Goal: Task Accomplishment & Management: Complete application form

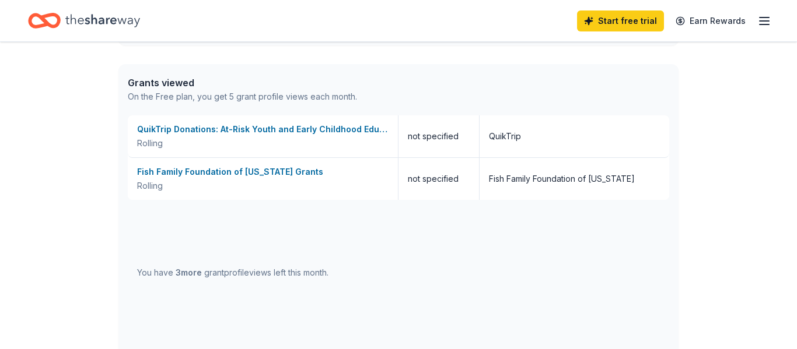
scroll to position [643, 0]
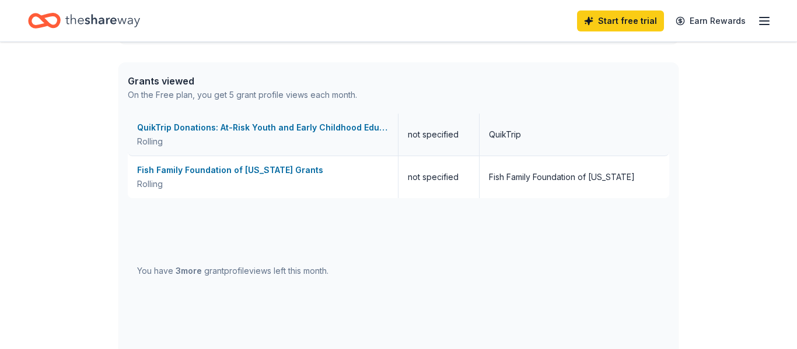
click at [287, 127] on div "QuikTrip Donations: At-Risk Youth and Early Childhood Education" at bounding box center [262, 128] width 251 height 14
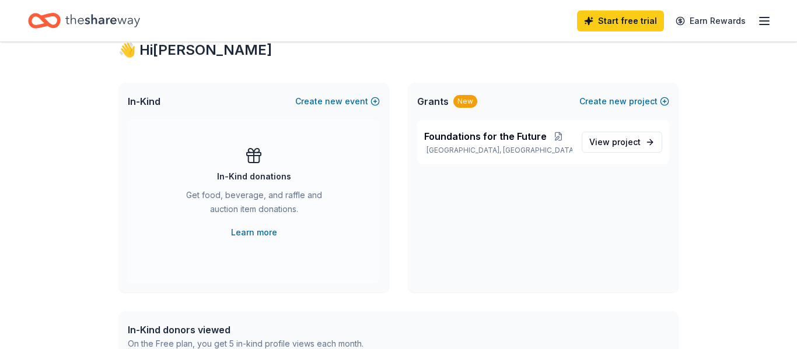
scroll to position [215, 0]
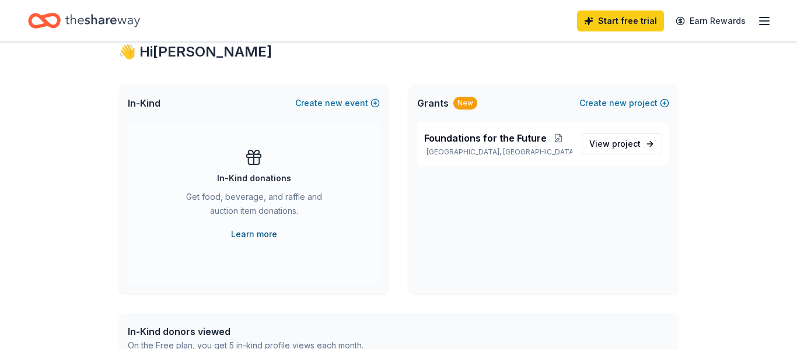
click at [260, 228] on link "Learn more" at bounding box center [254, 234] width 46 height 14
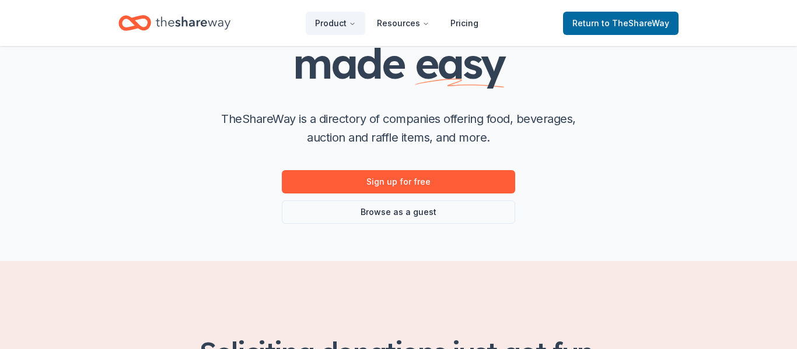
scroll to position [135, 0]
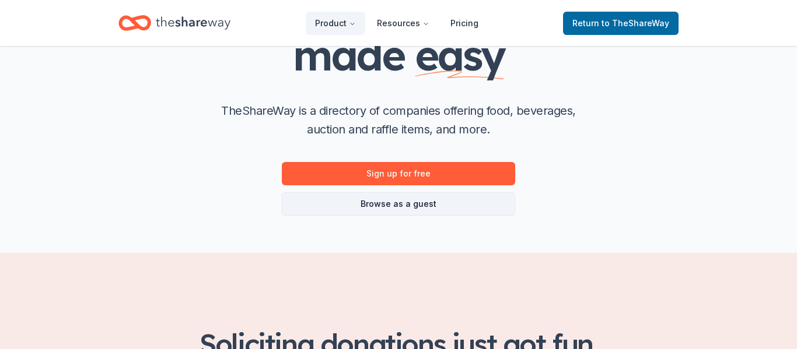
click at [423, 200] on link "Browse as a guest" at bounding box center [398, 203] width 233 height 23
click at [414, 209] on link "Browse as a guest" at bounding box center [398, 203] width 233 height 23
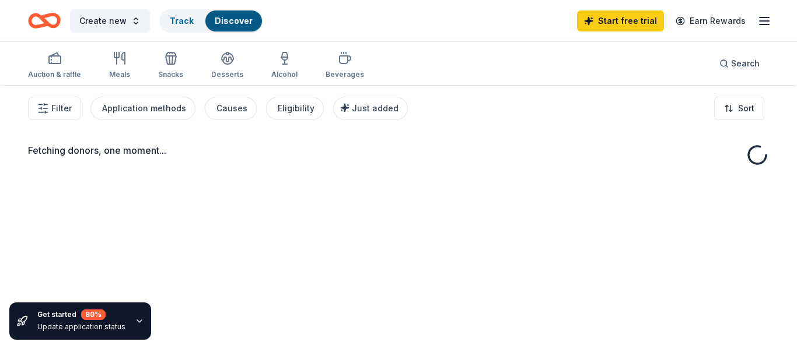
click at [675, 106] on div "Filter Application methods Causes Eligibility Just added Sort" at bounding box center [398, 108] width 797 height 47
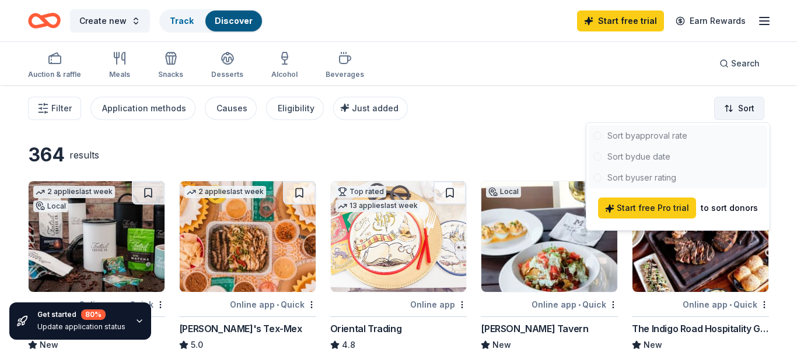
click at [738, 102] on html "Create new Track Discover Start free trial Earn Rewards Auction & raffle Meals …" at bounding box center [398, 174] width 797 height 349
click at [669, 158] on div at bounding box center [677, 156] width 178 height 63
click at [633, 156] on div at bounding box center [677, 156] width 178 height 63
click at [780, 108] on html "Create new Track Discover Start free trial Earn Rewards Auction & raffle Meals …" at bounding box center [398, 174] width 797 height 349
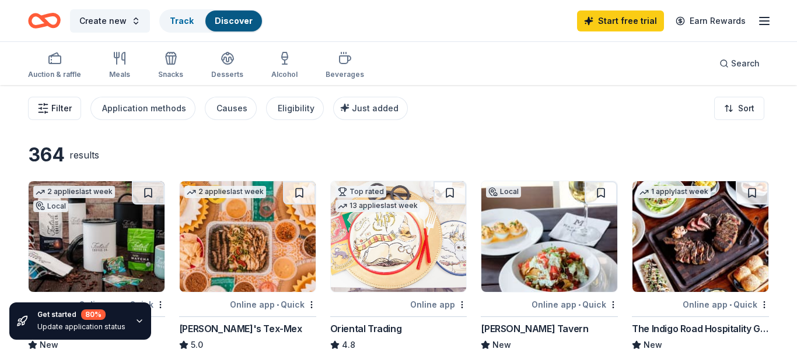
click at [48, 111] on icon "button" at bounding box center [43, 109] width 12 height 12
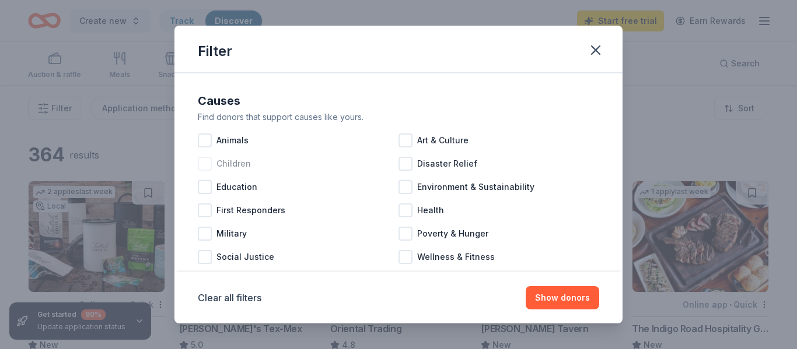
click at [208, 163] on div at bounding box center [205, 164] width 14 height 14
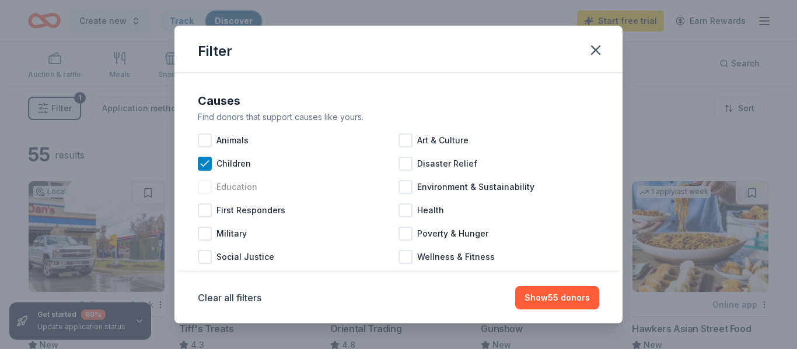
click at [206, 190] on div at bounding box center [205, 187] width 14 height 14
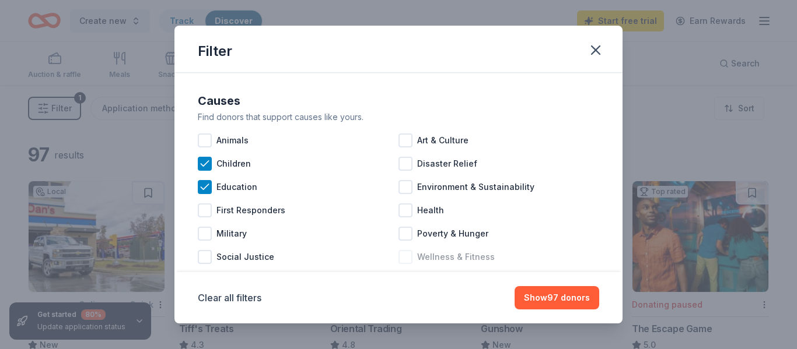
click at [407, 257] on div at bounding box center [405, 257] width 14 height 14
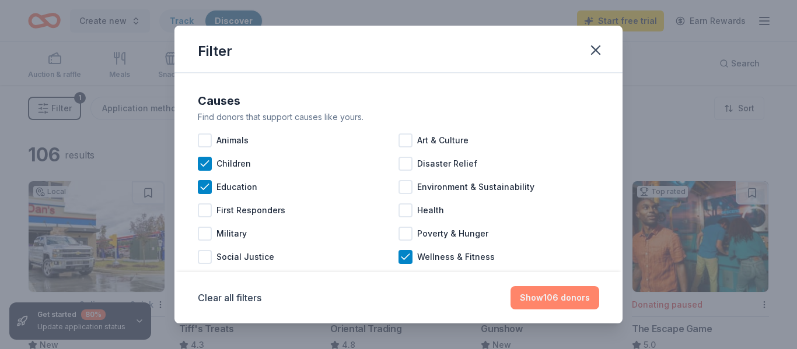
click at [572, 296] on button "Show 106 donors" at bounding box center [554, 297] width 89 height 23
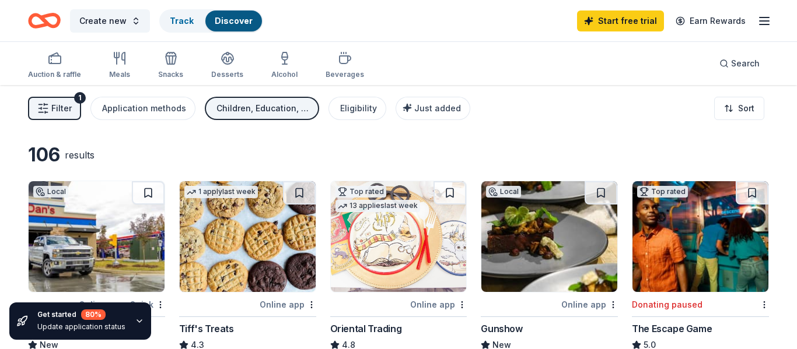
click at [572, 296] on div "Local Online app Gunshow New Food, gift card(s)" at bounding box center [548, 273] width 137 height 185
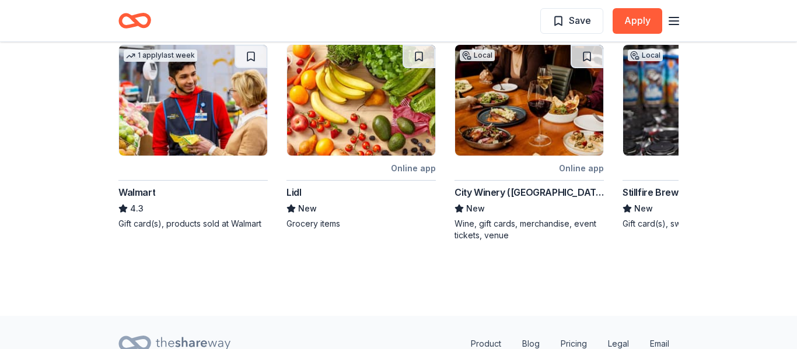
scroll to position [1213, 0]
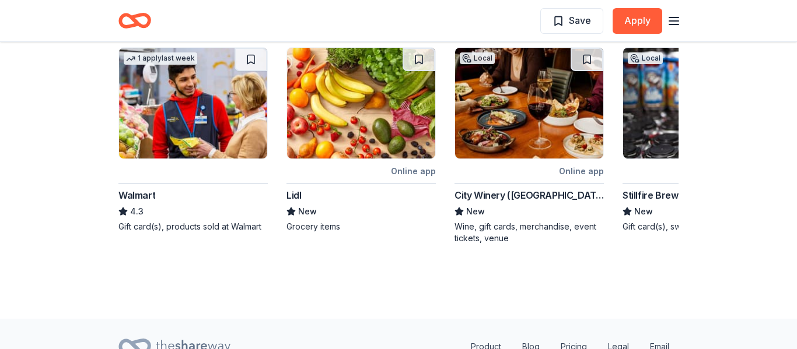
click at [233, 87] on img at bounding box center [193, 103] width 148 height 111
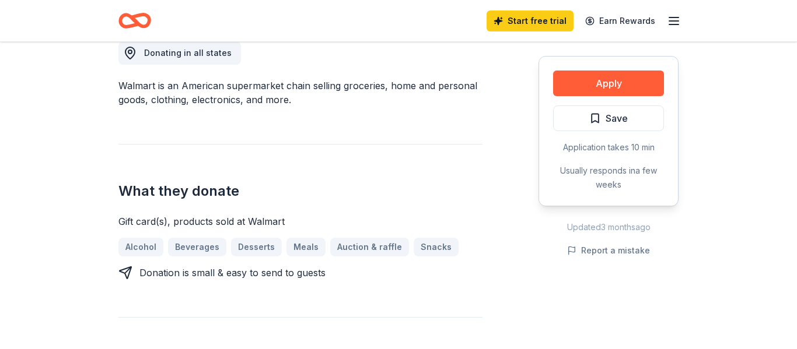
scroll to position [347, 0]
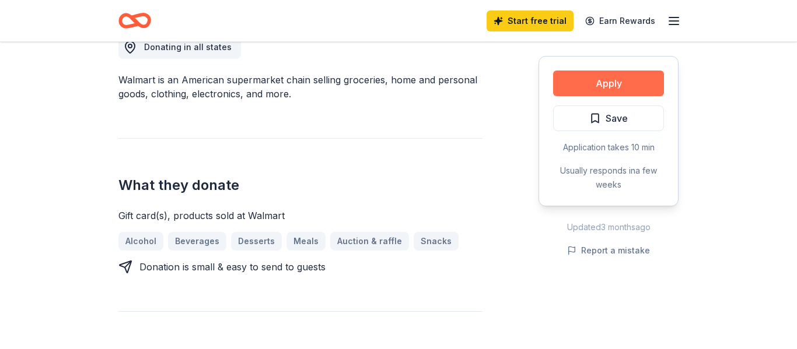
click at [639, 80] on button "Apply" at bounding box center [608, 84] width 111 height 26
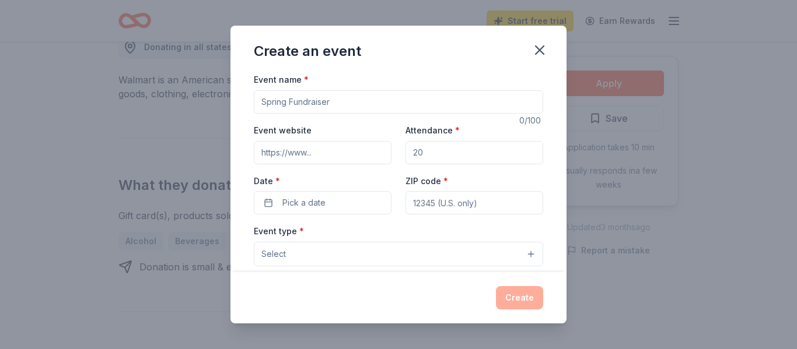
click at [326, 98] on input "Event name *" at bounding box center [398, 101] width 289 height 23
click at [343, 96] on input "Event name *" at bounding box center [398, 101] width 289 height 23
click at [327, 148] on input "Event website" at bounding box center [323, 152] width 138 height 23
click at [338, 97] on input "Event name *" at bounding box center [398, 101] width 289 height 23
type input "[DEMOGRAPHIC_DATA] and Jeans"
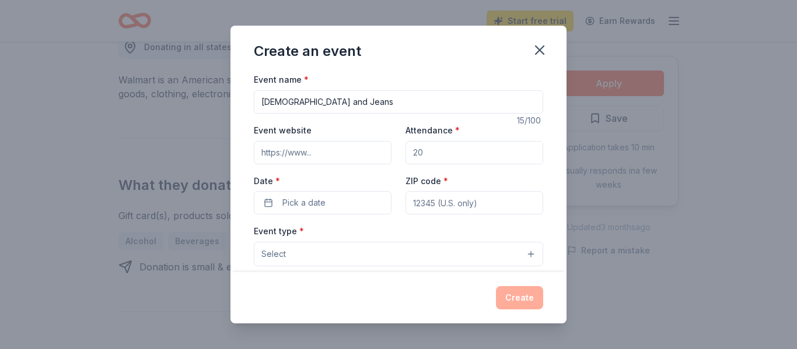
click at [353, 162] on input "Event website" at bounding box center [323, 152] width 138 height 23
type input "[DOMAIN_NAME]"
click at [429, 150] on input "Attendance *" at bounding box center [474, 152] width 138 height 23
type input "60"
click at [454, 202] on input "ZIP code *" at bounding box center [474, 202] width 138 height 23
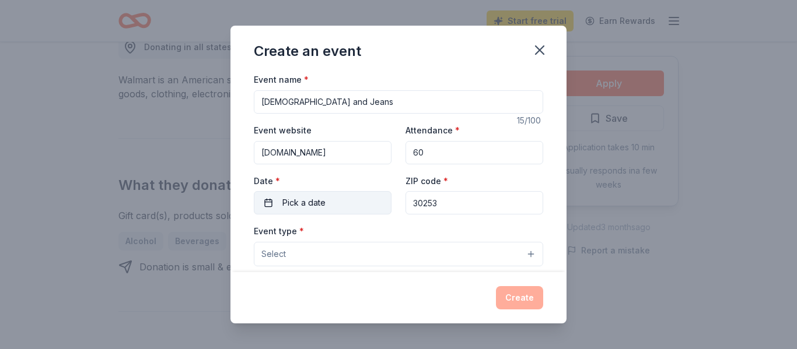
click at [353, 209] on button "Pick a date" at bounding box center [323, 202] width 138 height 23
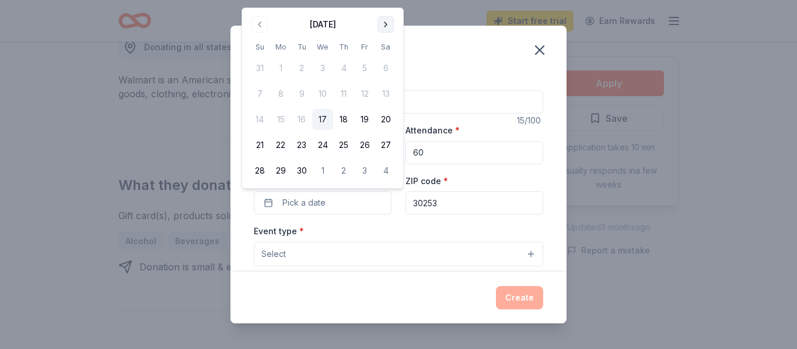
click at [385, 22] on button "Go to next month" at bounding box center [385, 24] width 16 height 16
click at [388, 24] on button "Go to next month" at bounding box center [385, 24] width 16 height 16
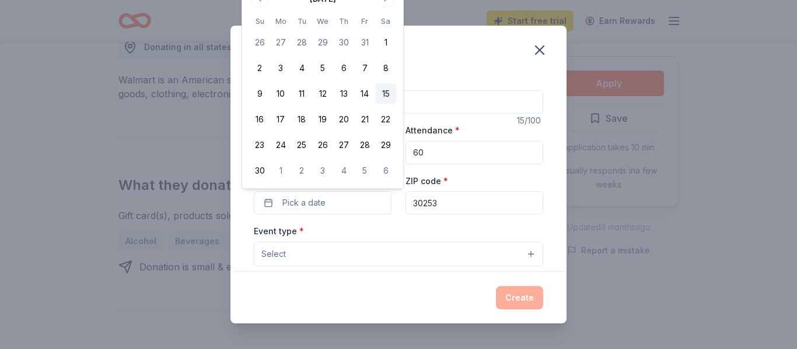
click at [387, 96] on button "15" at bounding box center [385, 93] width 21 height 21
click at [508, 254] on button "Select" at bounding box center [398, 254] width 289 height 24
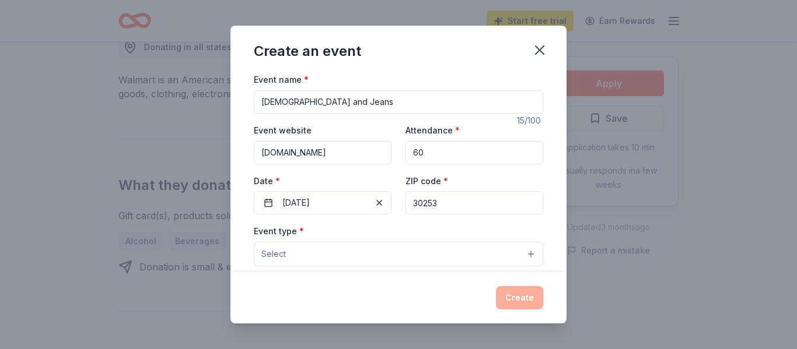
click at [535, 251] on button "Select" at bounding box center [398, 254] width 289 height 24
click at [534, 251] on button "Select" at bounding box center [398, 254] width 289 height 24
click at [309, 241] on div "Event type * Select Fundraiser Business & professional Food & drink Health & we…" at bounding box center [398, 245] width 289 height 43
click at [310, 254] on button "Select" at bounding box center [398, 254] width 289 height 24
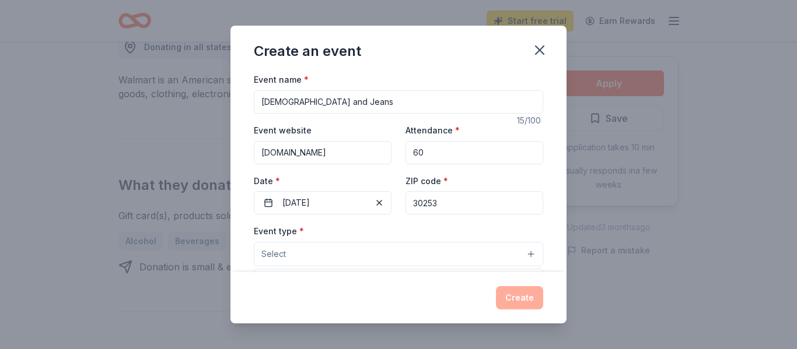
click at [310, 254] on button "Select" at bounding box center [398, 254] width 289 height 24
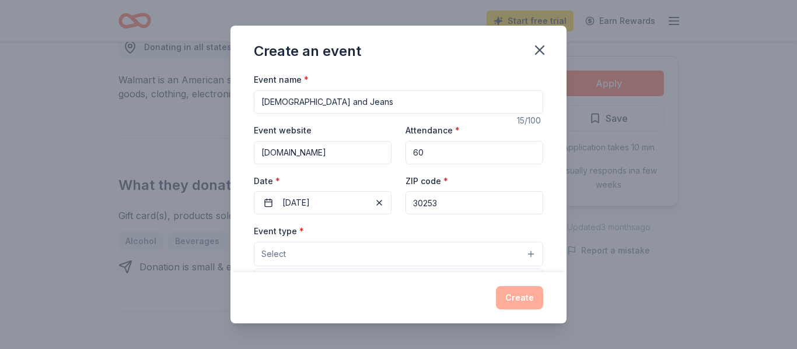
click at [310, 254] on button "Select" at bounding box center [398, 254] width 289 height 24
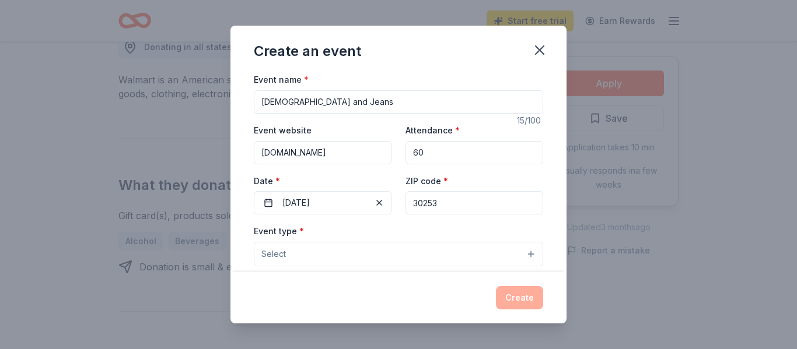
click at [310, 254] on button "Select" at bounding box center [398, 254] width 289 height 24
click at [295, 230] on div "Event type * Select Fundraiser Business & professional Food & drink Health & we…" at bounding box center [398, 245] width 289 height 43
click at [304, 208] on button "[DATE]" at bounding box center [323, 202] width 138 height 23
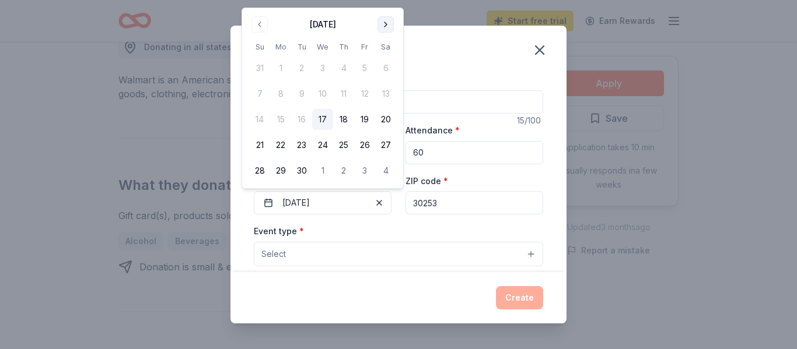
click at [387, 24] on button "Go to next month" at bounding box center [385, 24] width 16 height 16
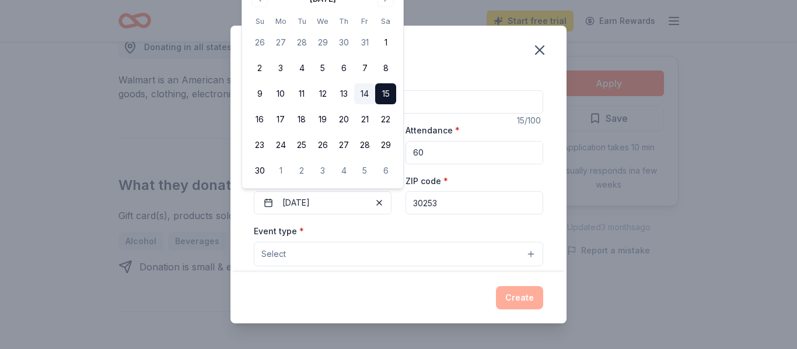
click at [368, 91] on button "14" at bounding box center [364, 93] width 21 height 21
click at [366, 258] on button "Select" at bounding box center [398, 254] width 289 height 24
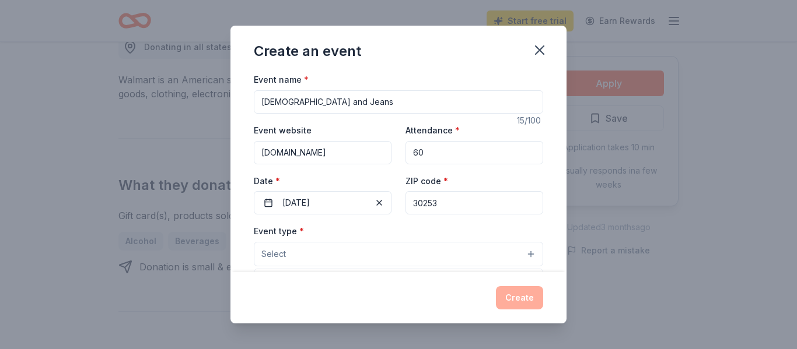
click at [447, 205] on div "Event name * [PERSON_NAME] and Jeans 15 /100 Event website [DOMAIN_NAME] Attend…" at bounding box center [398, 341] width 289 height 539
click at [444, 199] on input "30253" at bounding box center [474, 202] width 138 height 23
type input "3"
type input "30281"
type input "[STREET_ADDRESS][PERSON_NAME]"
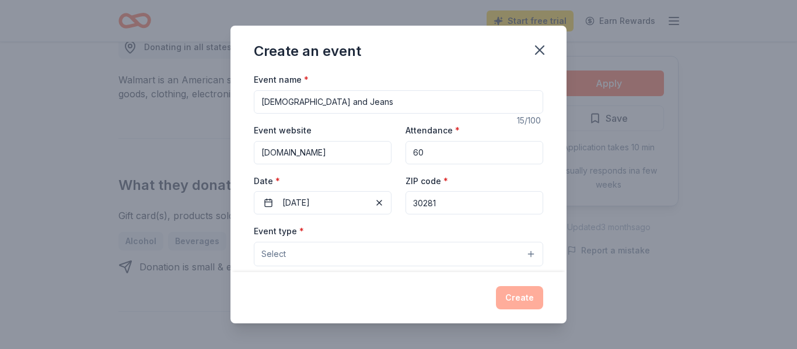
type input "Suite F"
type input "30281"
click at [411, 247] on button "Select" at bounding box center [398, 254] width 289 height 24
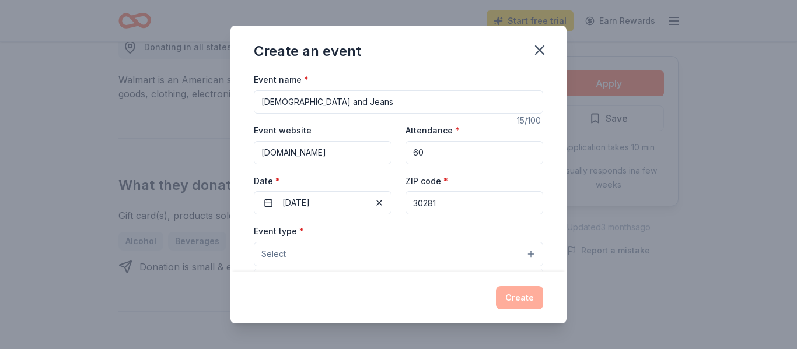
click at [403, 248] on button "Select" at bounding box center [398, 254] width 289 height 24
click at [507, 251] on button "Select" at bounding box center [398, 254] width 289 height 24
click at [427, 255] on button "Select" at bounding box center [398, 254] width 289 height 24
click at [324, 255] on button "Select" at bounding box center [398, 254] width 289 height 24
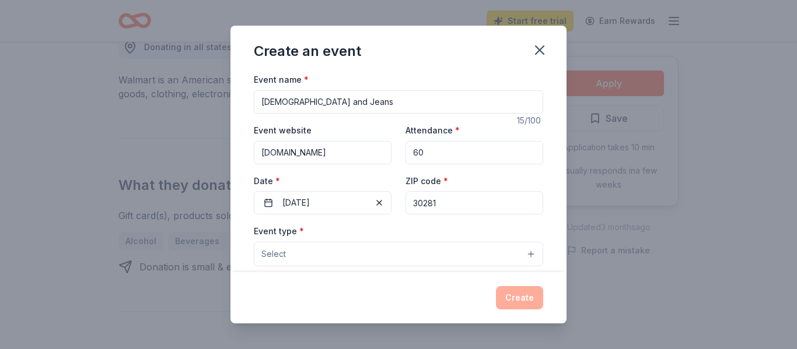
click at [324, 255] on button "Select" at bounding box center [398, 254] width 289 height 24
click at [525, 252] on button "Select" at bounding box center [398, 254] width 289 height 24
click at [424, 258] on button "Select" at bounding box center [398, 254] width 289 height 24
click at [530, 256] on button "Select" at bounding box center [398, 254] width 289 height 24
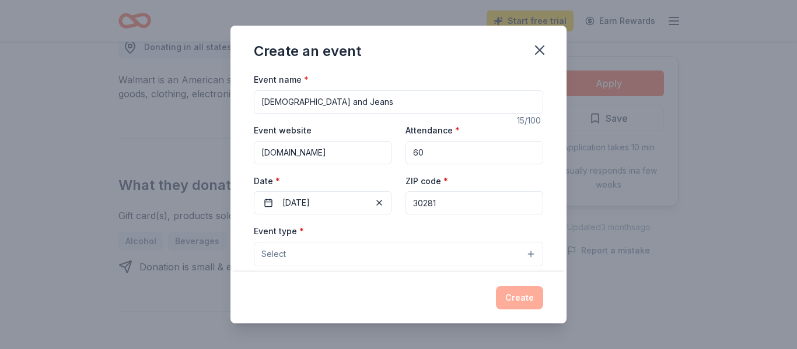
click at [530, 256] on button "Select" at bounding box center [398, 254] width 289 height 24
click at [490, 253] on button "Select" at bounding box center [398, 254] width 289 height 24
click at [522, 255] on button "Select" at bounding box center [398, 254] width 289 height 24
click at [380, 250] on button "Select" at bounding box center [398, 254] width 289 height 24
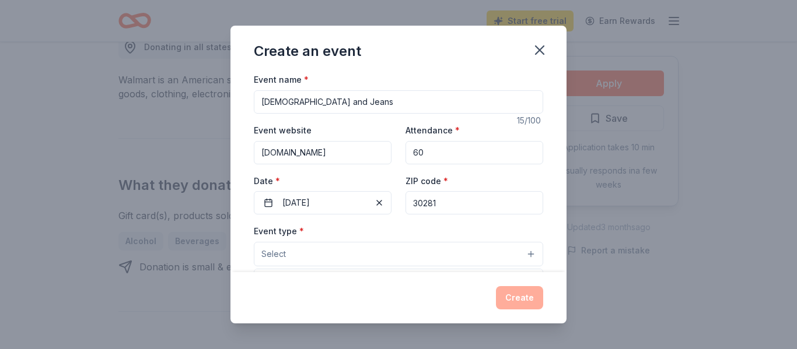
click at [380, 250] on button "Select" at bounding box center [398, 254] width 289 height 24
click at [379, 249] on button "Select" at bounding box center [398, 254] width 289 height 24
click at [379, 250] on button "Select" at bounding box center [398, 254] width 289 height 24
click at [388, 250] on button "Select" at bounding box center [398, 254] width 289 height 24
click at [532, 253] on button "Select" at bounding box center [398, 254] width 289 height 24
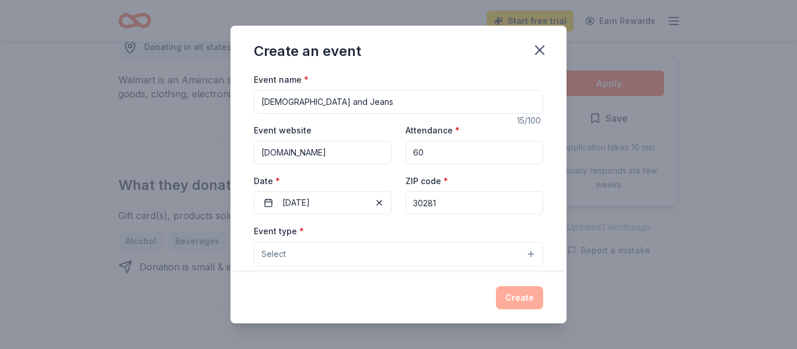
click at [532, 253] on button "Select" at bounding box center [398, 254] width 289 height 24
click at [539, 268] on div "Event type * Select Demographic Select We use this information to help brands f…" at bounding box center [398, 346] width 289 height 245
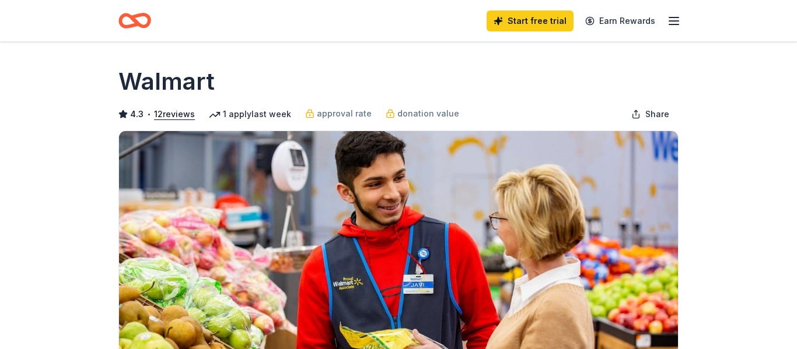
scroll to position [347, 0]
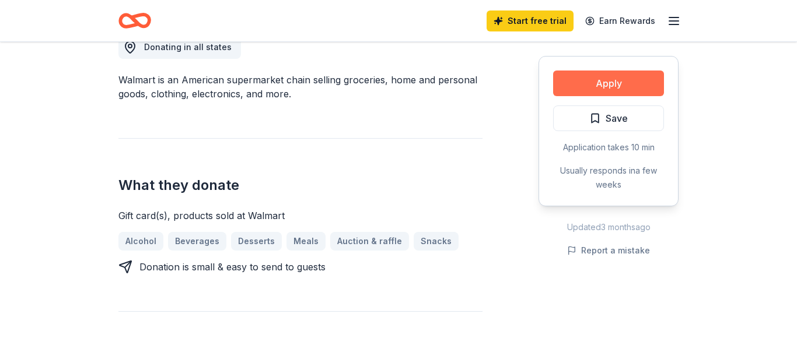
click at [614, 80] on button "Apply" at bounding box center [608, 84] width 111 height 26
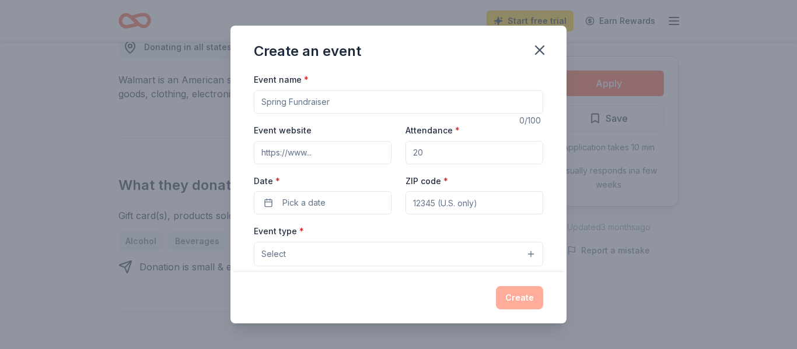
click at [361, 104] on input "Event name *" at bounding box center [398, 101] width 289 height 23
type input "Jeasus"
type input "[DEMOGRAPHIC_DATA] and Jeans"
click at [346, 156] on input "Event website" at bounding box center [323, 152] width 138 height 23
type input "[DOMAIN_NAME]"
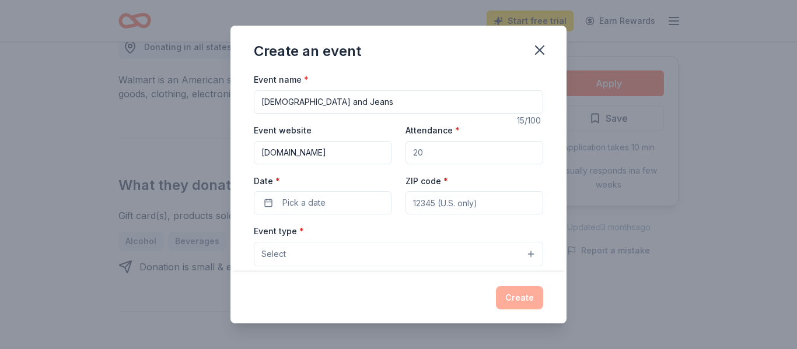
click at [436, 156] on input "Attendance *" at bounding box center [474, 152] width 138 height 23
type input "60"
click at [437, 206] on input "ZIP code *" at bounding box center [474, 202] width 138 height 23
type input "30281"
type input "[STREET_ADDRESS][PERSON_NAME]"
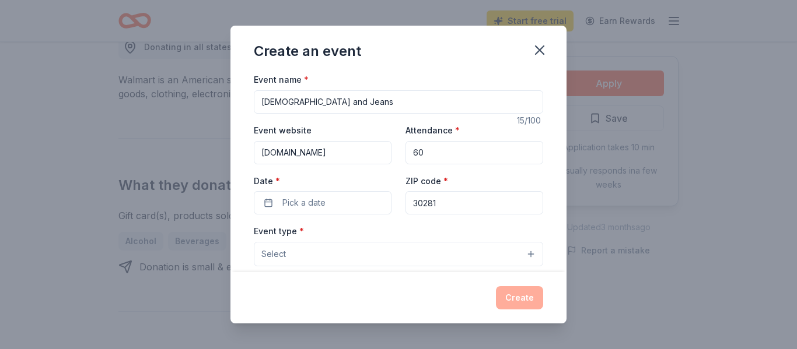
type input "Suite F"
click at [328, 196] on button "Pick a date" at bounding box center [323, 202] width 138 height 23
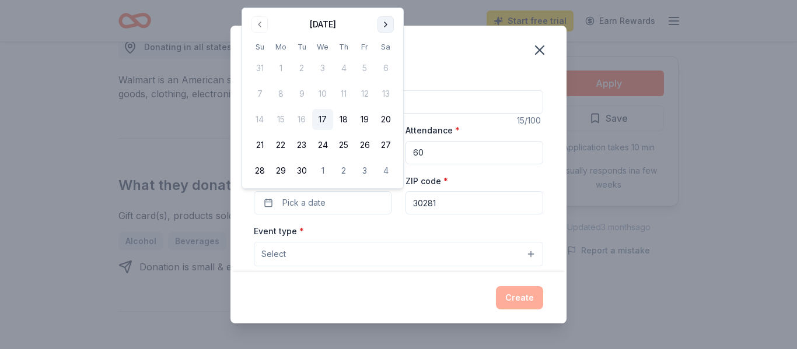
click at [384, 20] on button "Go to next month" at bounding box center [385, 24] width 16 height 16
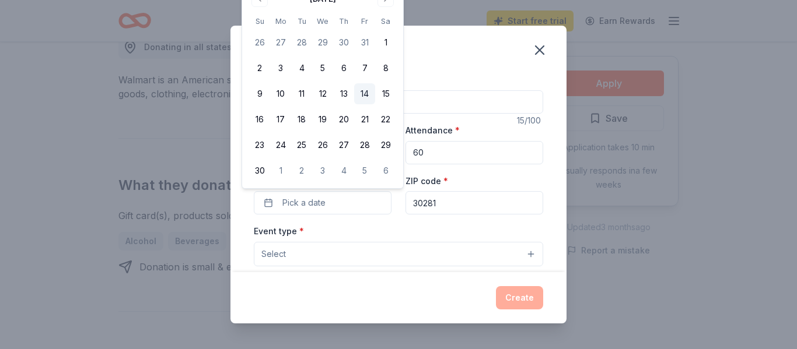
click at [364, 97] on button "14" at bounding box center [364, 93] width 21 height 21
click at [329, 257] on button "Select" at bounding box center [398, 254] width 289 height 24
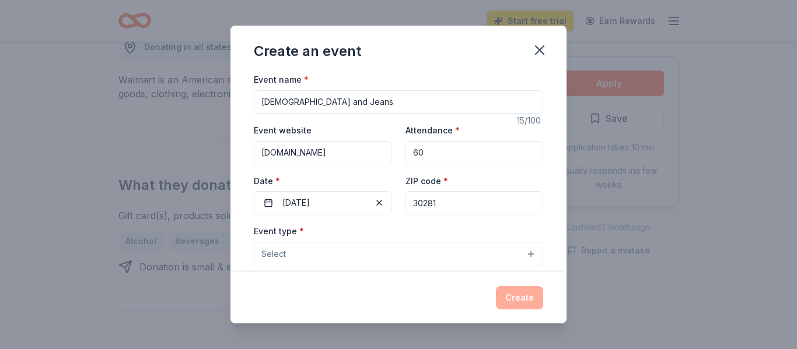
click at [531, 251] on button "Select" at bounding box center [398, 254] width 289 height 24
click at [534, 255] on button "Select" at bounding box center [398, 254] width 289 height 24
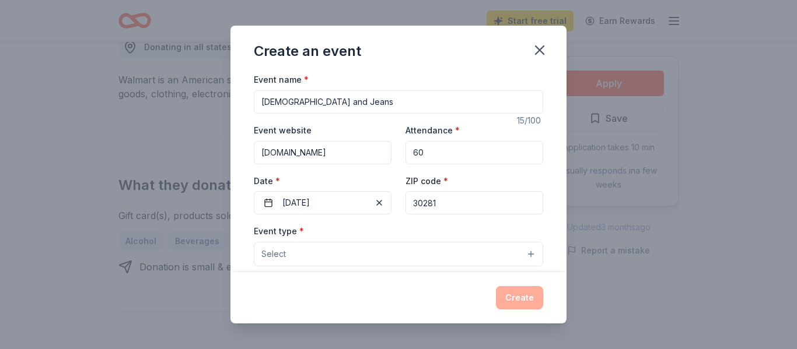
click at [531, 254] on button "Select" at bounding box center [398, 254] width 289 height 24
click at [524, 256] on button "Select" at bounding box center [398, 254] width 289 height 24
click at [513, 271] on div "Fundraiser Business & professional Food & drink Health & wellness Hobbies Music…" at bounding box center [398, 339] width 289 height 140
click at [512, 269] on div "Fundraiser Business & professional Food & drink Health & wellness Hobbies Music…" at bounding box center [398, 339] width 289 height 140
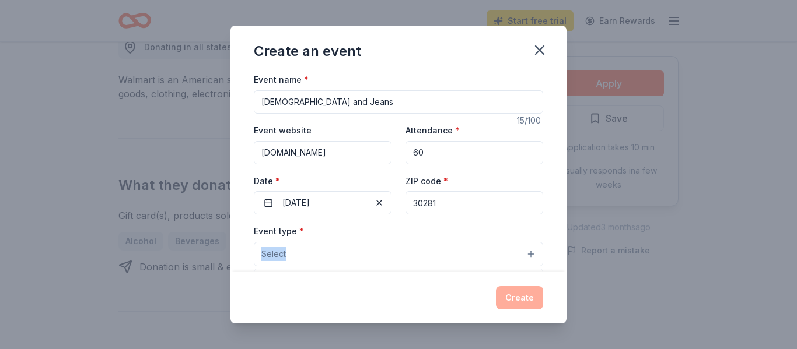
click at [512, 269] on div "Fundraiser Business & professional Food & drink Health & wellness Hobbies Music…" at bounding box center [398, 339] width 289 height 140
drag, startPoint x: 512, startPoint y: 269, endPoint x: 505, endPoint y: 244, distance: 26.6
click at [505, 244] on div "Select Fundraiser Business & professional Food & drink Health & wellness Hobbie…" at bounding box center [398, 254] width 289 height 24
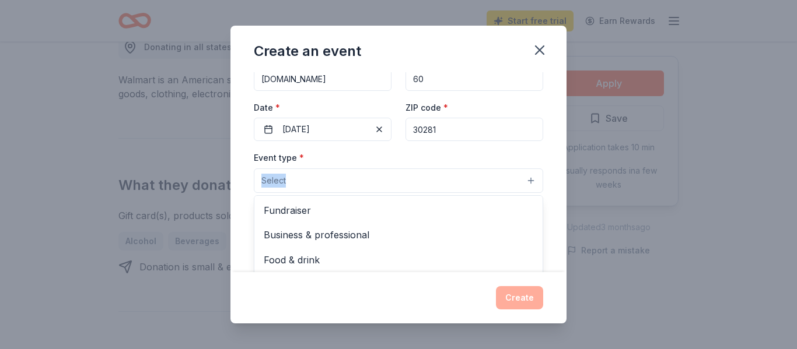
scroll to position [99, 0]
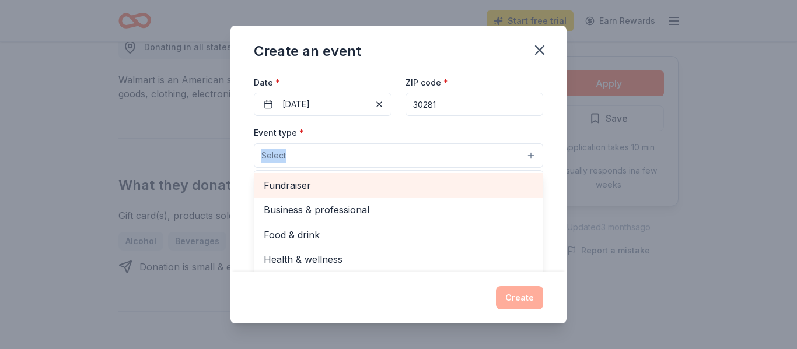
click at [363, 181] on span "Fundraiser" at bounding box center [398, 185] width 269 height 15
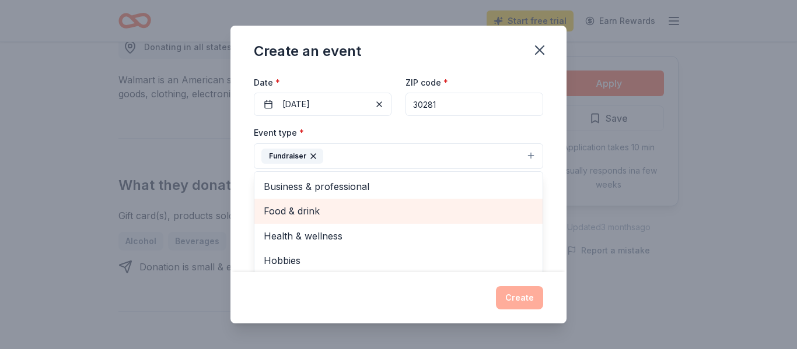
click at [418, 205] on span "Food & drink" at bounding box center [398, 211] width 269 height 15
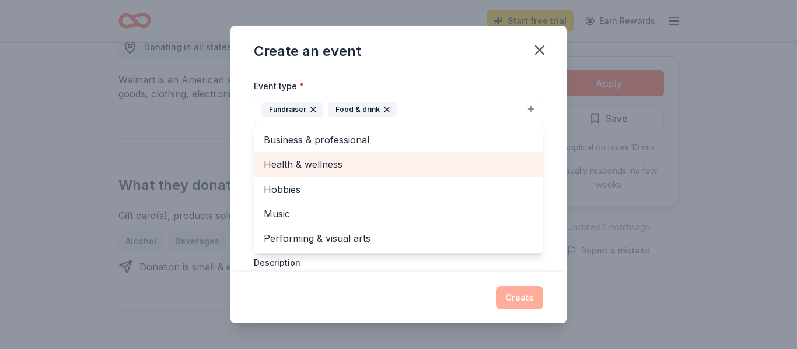
scroll to position [169, 0]
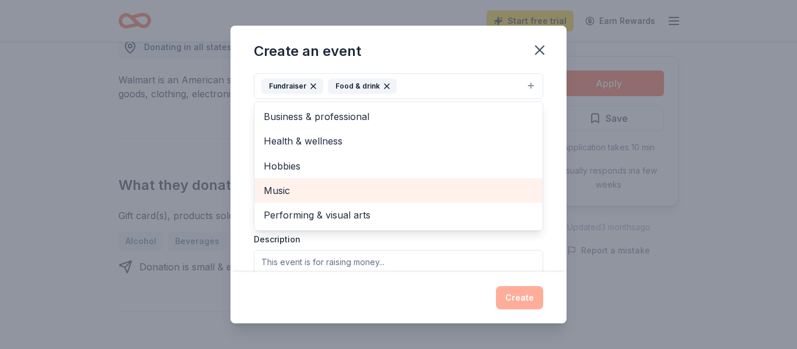
click at [345, 185] on span "Music" at bounding box center [398, 190] width 269 height 15
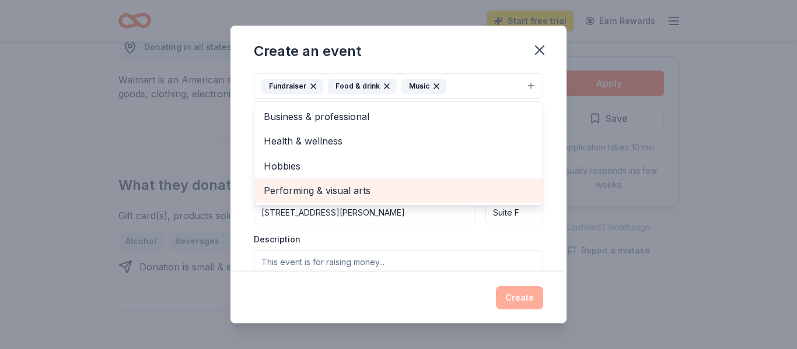
click at [344, 187] on span "Performing & visual arts" at bounding box center [398, 190] width 269 height 15
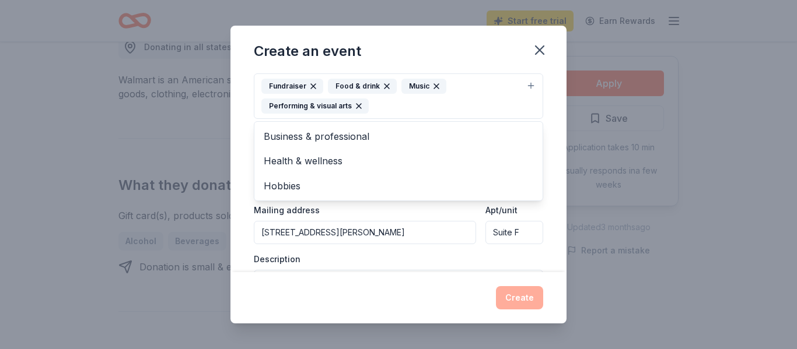
click at [399, 308] on div "Create an event Event name * Jesus and Jeans 15 /100 Event website www.vwcminis…" at bounding box center [398, 174] width 336 height 297
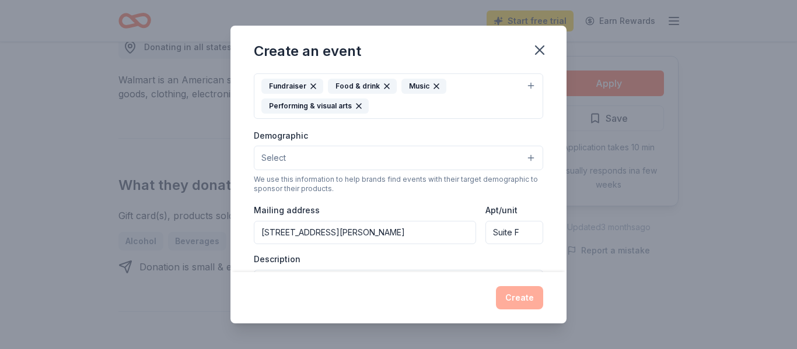
click at [528, 155] on button "Select" at bounding box center [398, 158] width 289 height 24
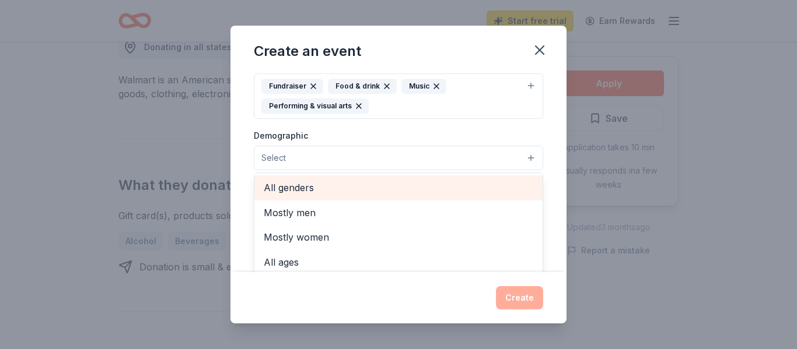
click at [344, 185] on span "All genders" at bounding box center [398, 187] width 269 height 15
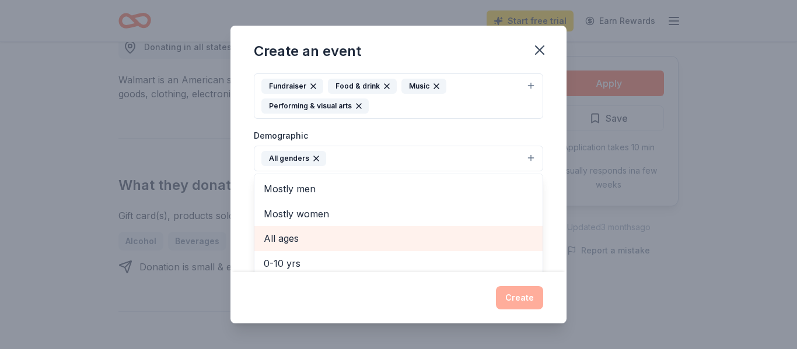
click at [297, 248] on div "All ages" at bounding box center [398, 238] width 288 height 24
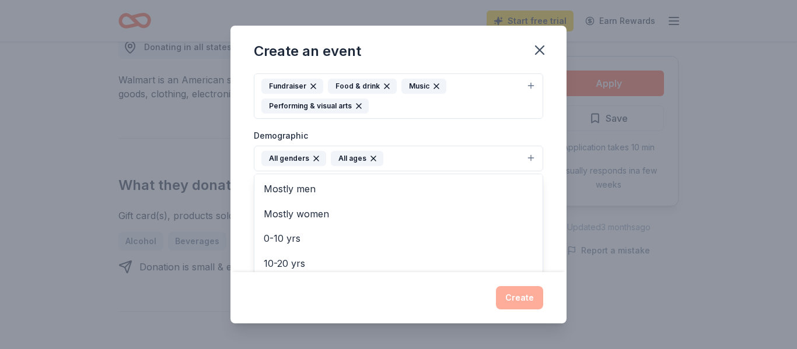
click at [336, 304] on div "Create an event Event name * Jesus and Jeans 15 /100 Event website www.vwcminis…" at bounding box center [398, 174] width 336 height 297
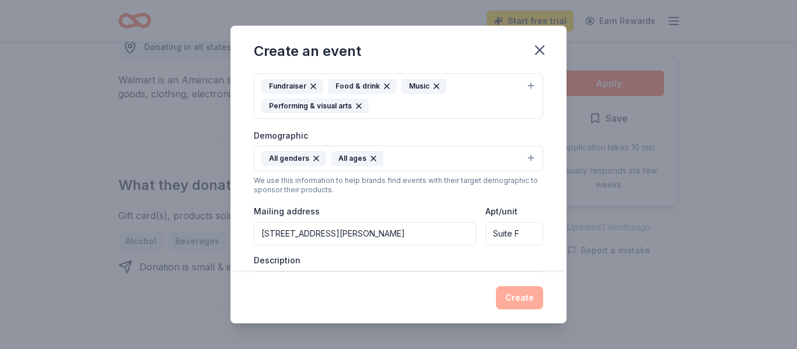
click at [459, 258] on div "Description" at bounding box center [398, 289] width 289 height 69
click at [451, 234] on input "[STREET_ADDRESS][PERSON_NAME]" at bounding box center [365, 233] width 222 height 23
type input "PO Box 1093"
click at [347, 258] on div "Description" at bounding box center [398, 289] width 289 height 69
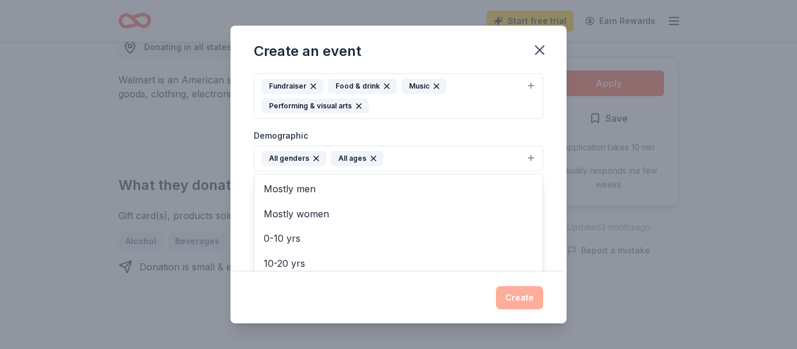
click at [497, 150] on button "All genders All ages" at bounding box center [398, 159] width 289 height 26
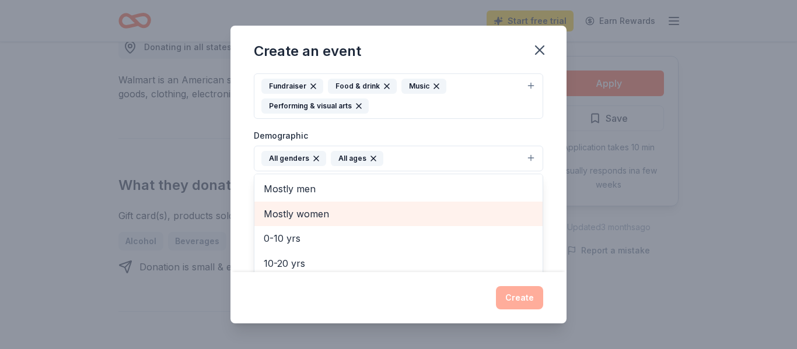
click at [562, 158] on div "Event name * Jesus and Jeans 15 /100 Event website www.vwcministries.net Attend…" at bounding box center [398, 171] width 336 height 199
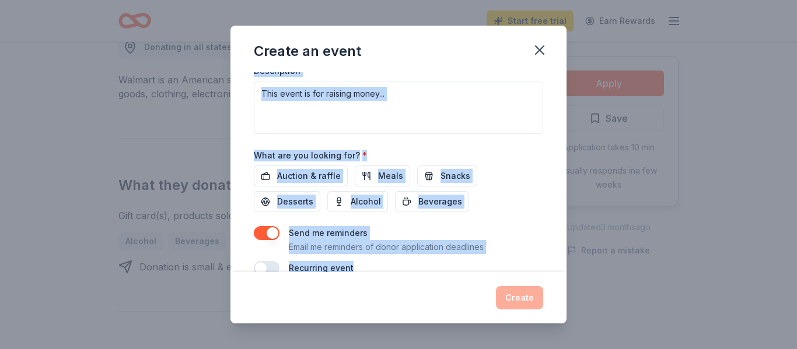
scroll to position [367, 0]
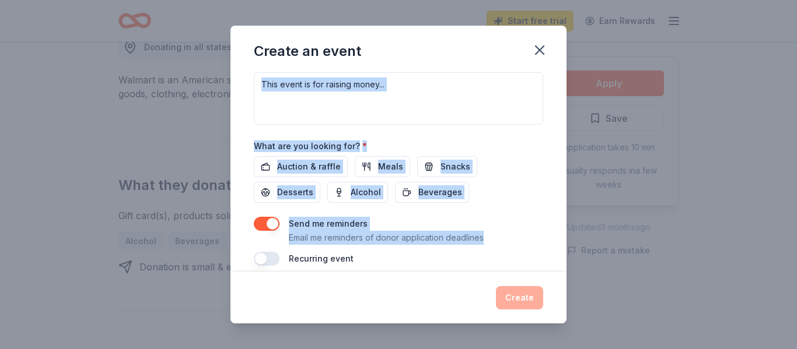
drag, startPoint x: 526, startPoint y: 188, endPoint x: 512, endPoint y: 237, distance: 50.9
click at [425, 94] on textarea at bounding box center [398, 98] width 289 height 52
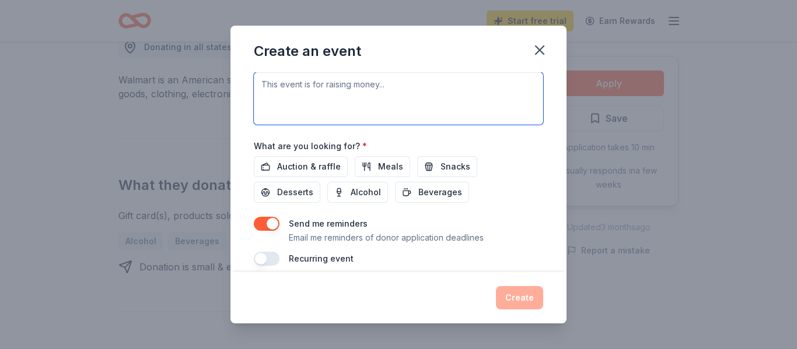
click at [409, 87] on textarea at bounding box center [398, 98] width 289 height 52
paste textarea "The event is raising money to support the Victory Worship Center COGIC Youth De…"
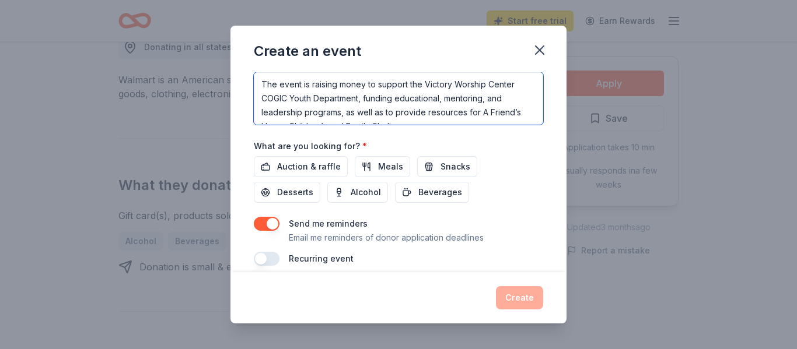
type textarea "The event is raising money to support the Victory Worship Center COGIC Youth De…"
click at [366, 68] on div "Create an event" at bounding box center [398, 49] width 336 height 47
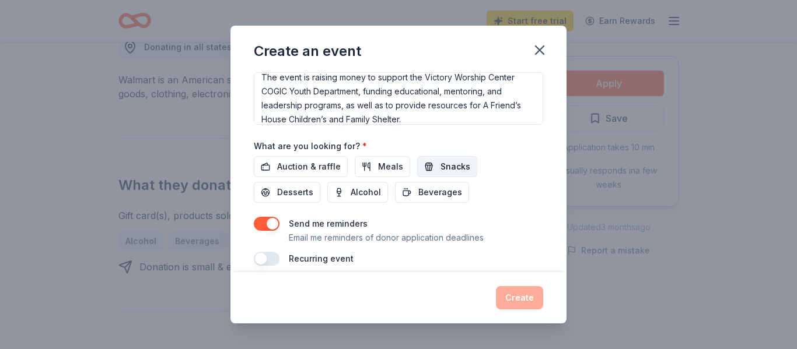
click at [446, 165] on span "Snacks" at bounding box center [455, 167] width 30 height 14
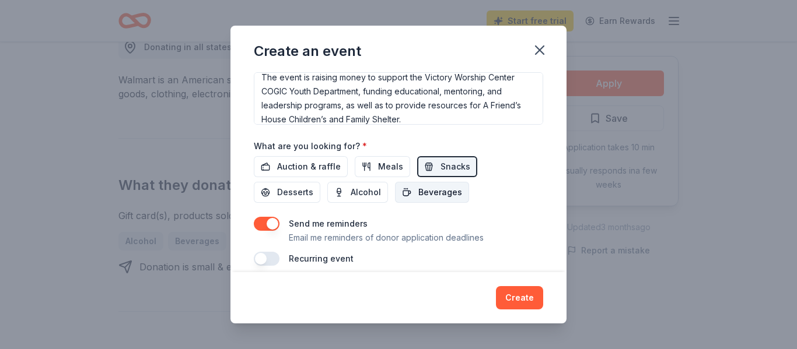
click at [418, 194] on span "Beverages" at bounding box center [440, 192] width 44 height 14
click at [313, 185] on span "Desserts" at bounding box center [295, 192] width 36 height 14
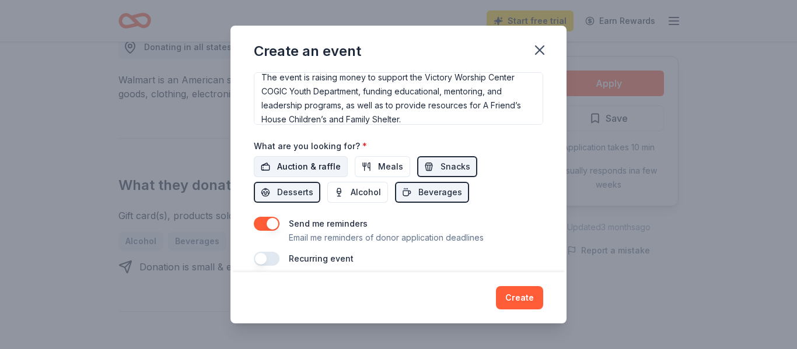
click at [284, 169] on span "Auction & raffle" at bounding box center [309, 167] width 64 height 14
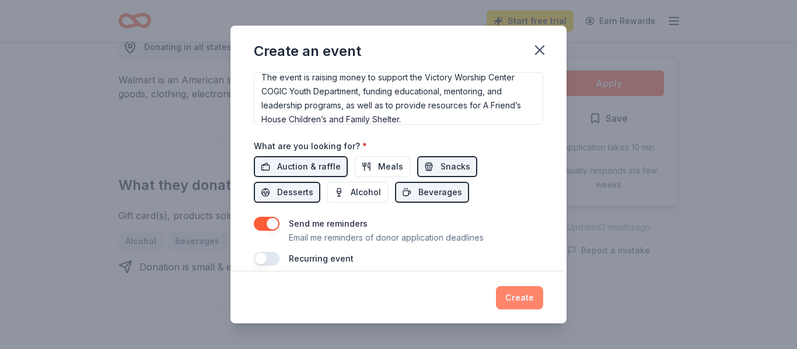
click at [506, 297] on button "Create" at bounding box center [519, 297] width 47 height 23
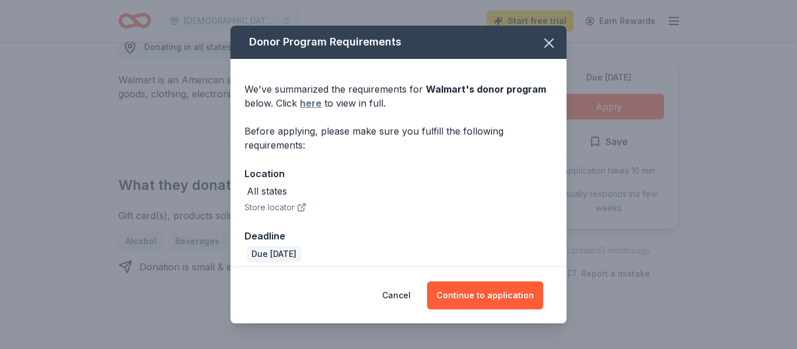
click at [309, 105] on link "here" at bounding box center [311, 103] width 22 height 14
click at [280, 204] on button "Store locator" at bounding box center [275, 208] width 62 height 14
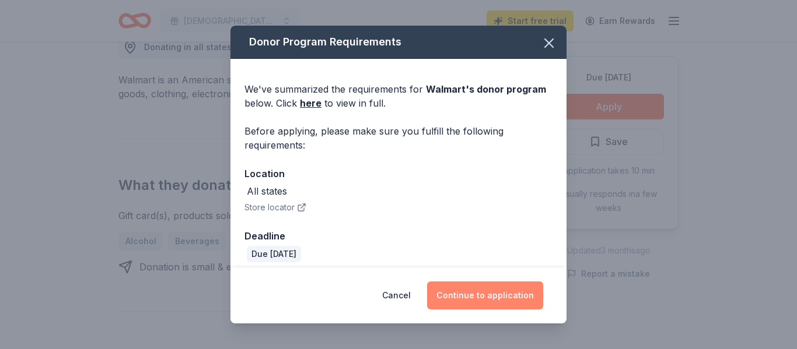
click at [510, 282] on button "Continue to application" at bounding box center [485, 296] width 116 height 28
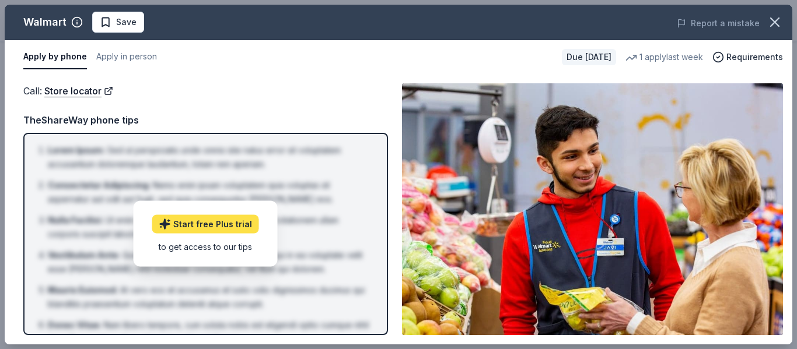
click at [229, 223] on link "Start free Plus trial" at bounding box center [205, 224] width 107 height 19
drag, startPoint x: 795, startPoint y: 59, endPoint x: 792, endPoint y: 77, distance: 18.3
click at [792, 77] on div "Walmart Save Report a mistake Apply by phone Apply in person Due in 28 days 1 a…" at bounding box center [398, 174] width 797 height 349
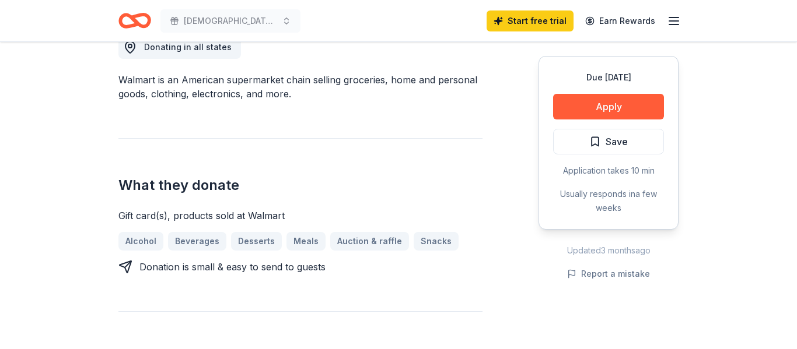
scroll to position [301, 0]
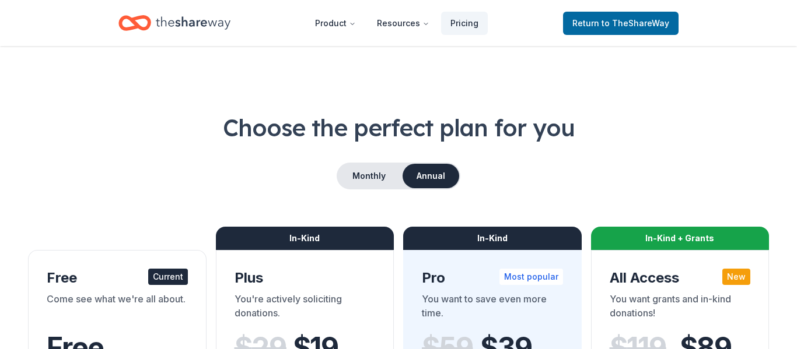
click at [114, 300] on div "Come see what we're all about." at bounding box center [117, 308] width 141 height 33
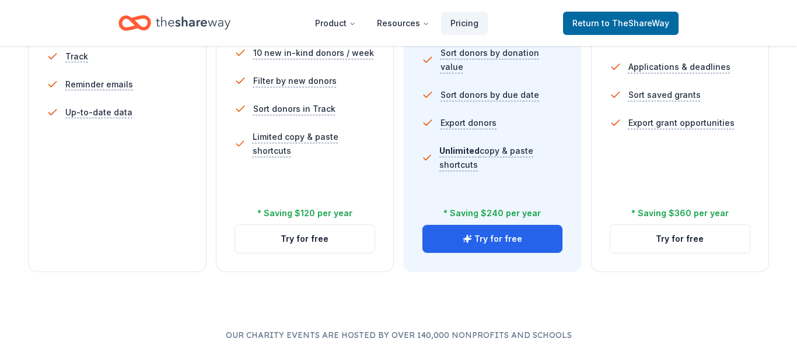
scroll to position [461, 0]
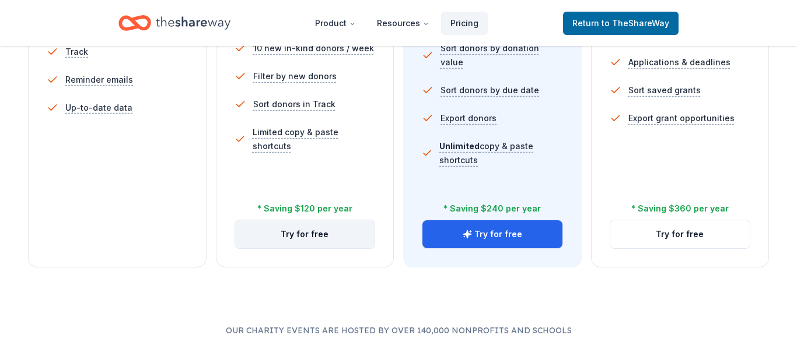
click at [278, 240] on button "Try for free" at bounding box center [305, 234] width 140 height 28
